Goal: Transaction & Acquisition: Book appointment/travel/reservation

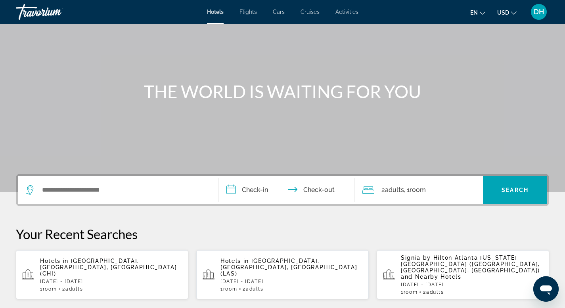
scroll to position [65, 0]
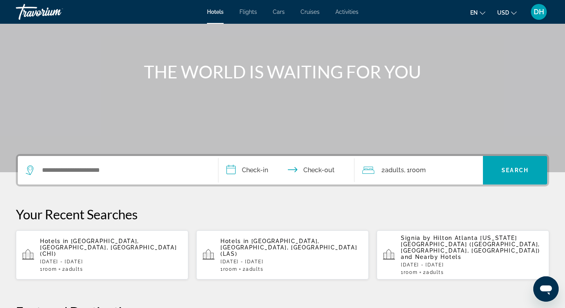
click at [444, 243] on span "Signia by Hilton Atlanta [US_STATE][GEOGRAPHIC_DATA] ([GEOGRAPHIC_DATA], [GEOGR…" at bounding box center [470, 244] width 139 height 19
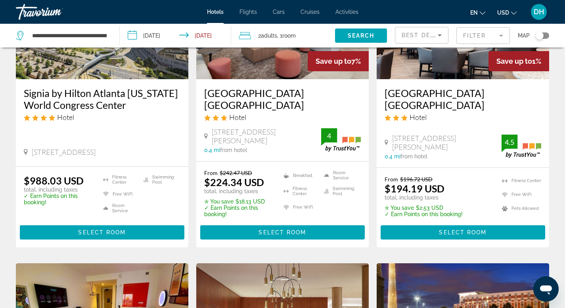
scroll to position [138, 0]
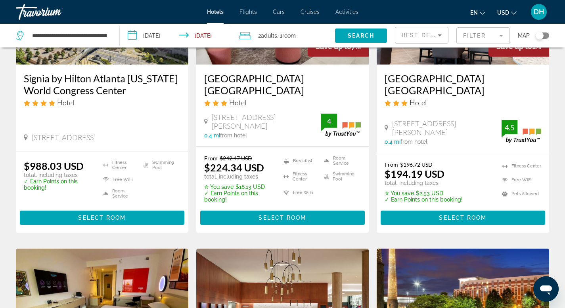
click at [158, 34] on input "**********" at bounding box center [177, 37] width 115 height 26
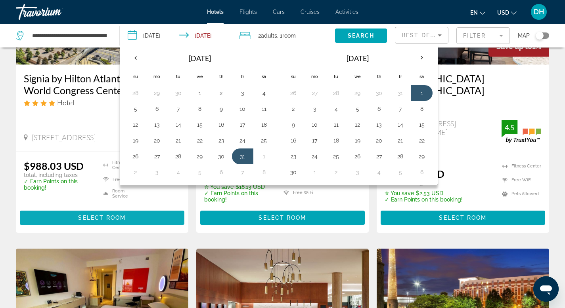
click at [105, 213] on span "Main content" at bounding box center [102, 217] width 164 height 19
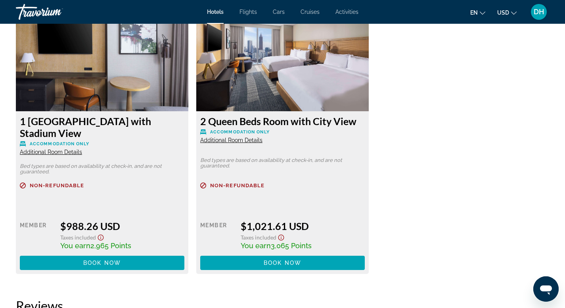
scroll to position [1110, 0]
